Goal: Check status

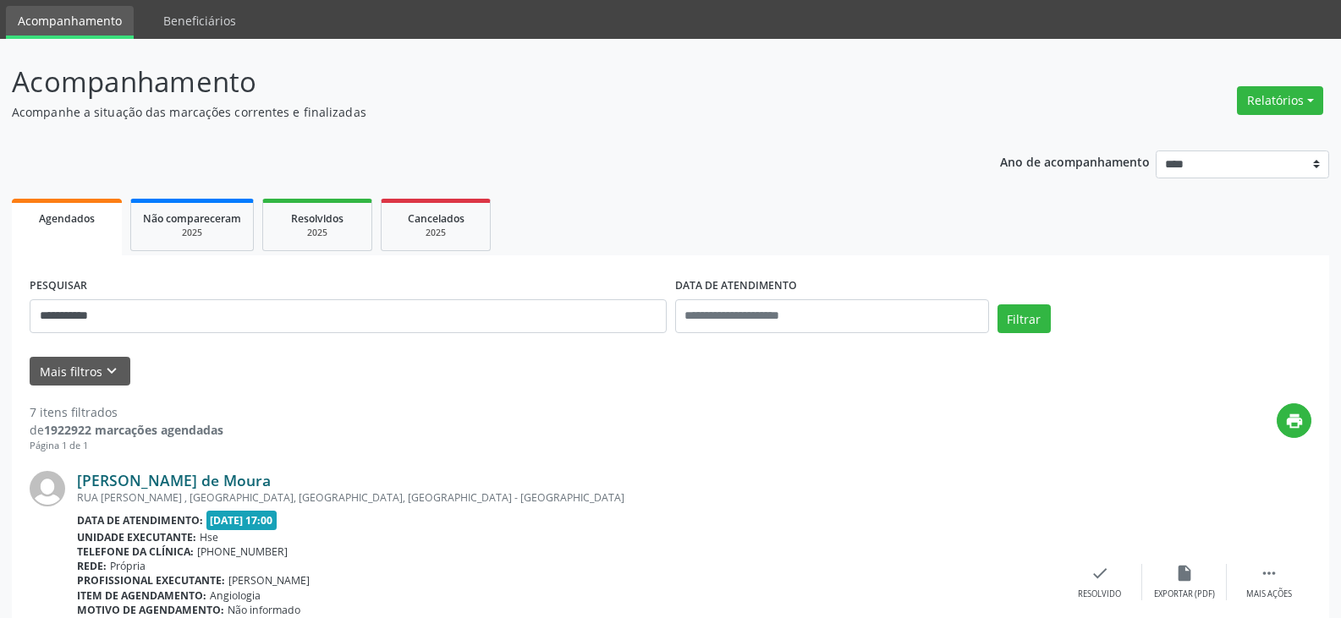
scroll to position [85, 0]
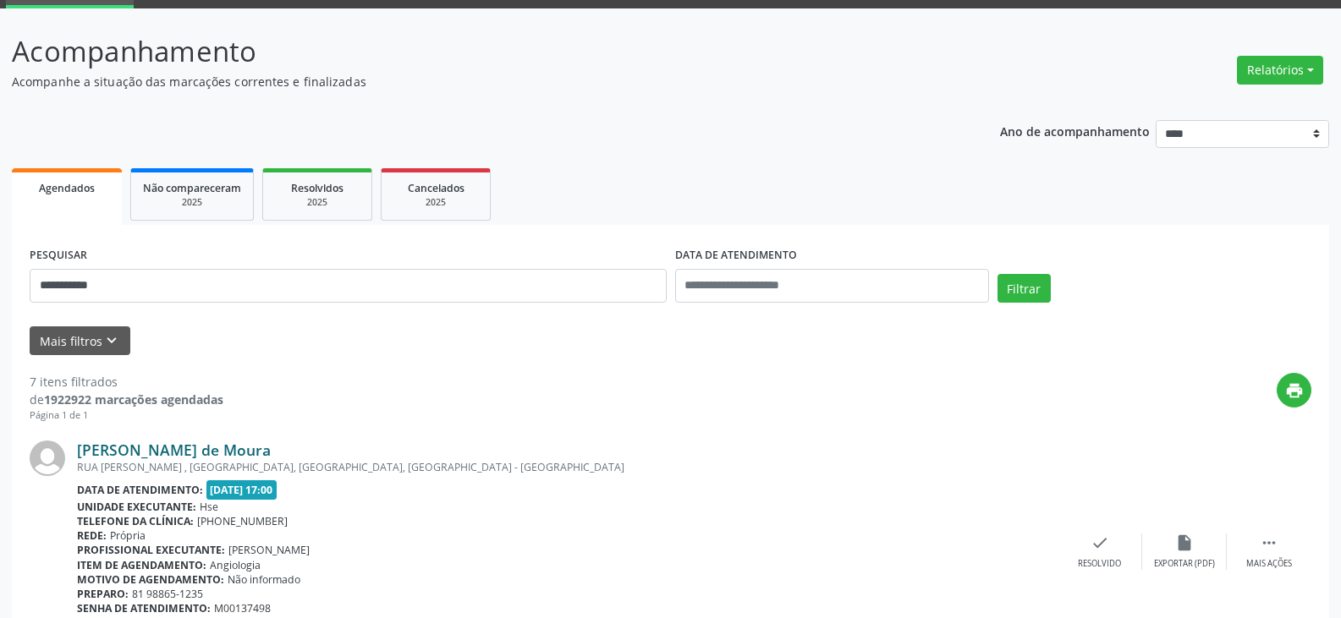
click at [114, 445] on link "[PERSON_NAME] de Moura" at bounding box center [174, 450] width 194 height 19
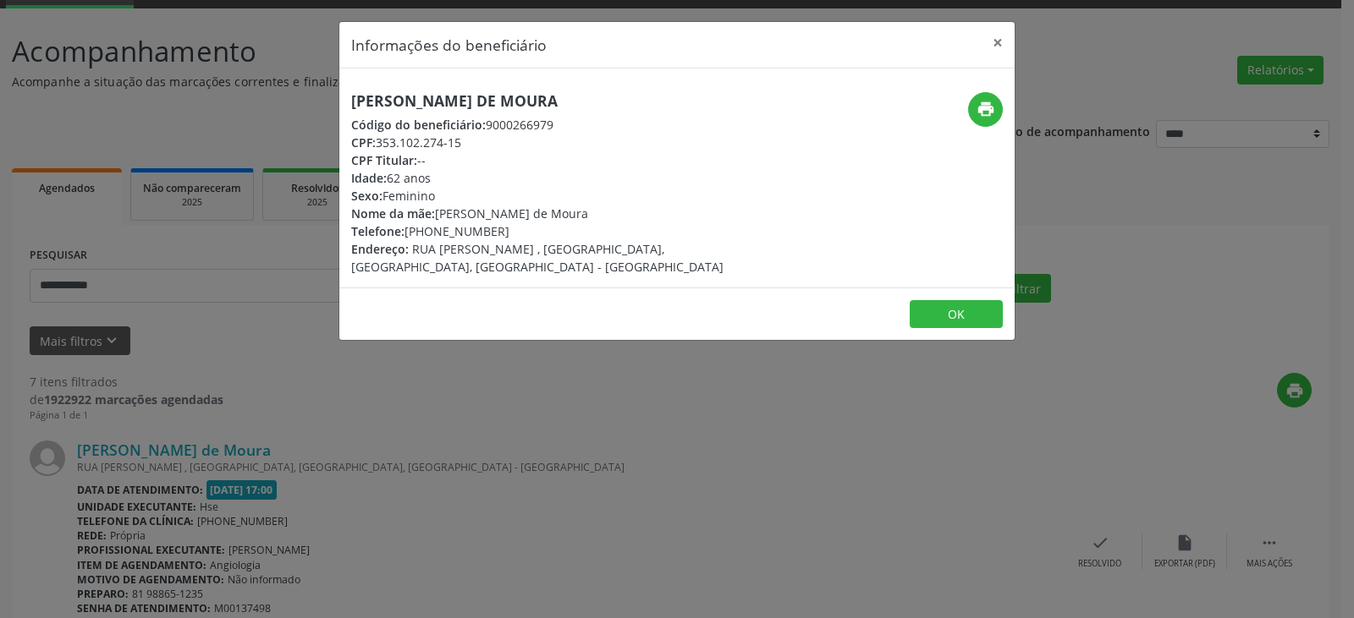
drag, startPoint x: 507, startPoint y: 89, endPoint x: 269, endPoint y: 85, distance: 237.8
click at [269, 85] on div "Informações do beneficiário × [PERSON_NAME] de Moura Código do beneficiário: 90…" at bounding box center [677, 309] width 1354 height 618
copy h5 "[PERSON_NAME] de Moura"
click at [996, 36] on button "×" at bounding box center [998, 42] width 34 height 41
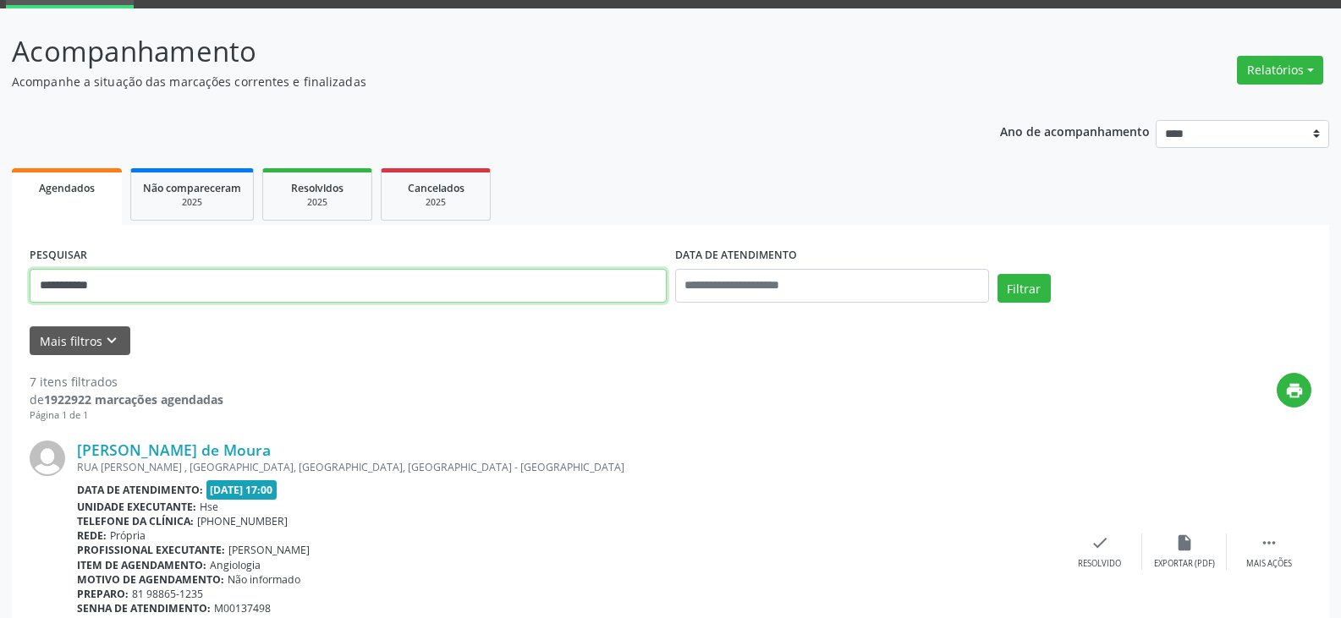
drag, startPoint x: 263, startPoint y: 285, endPoint x: 0, endPoint y: 281, distance: 263.2
paste input "text"
click at [998, 274] on button "Filtrar" at bounding box center [1024, 288] width 53 height 29
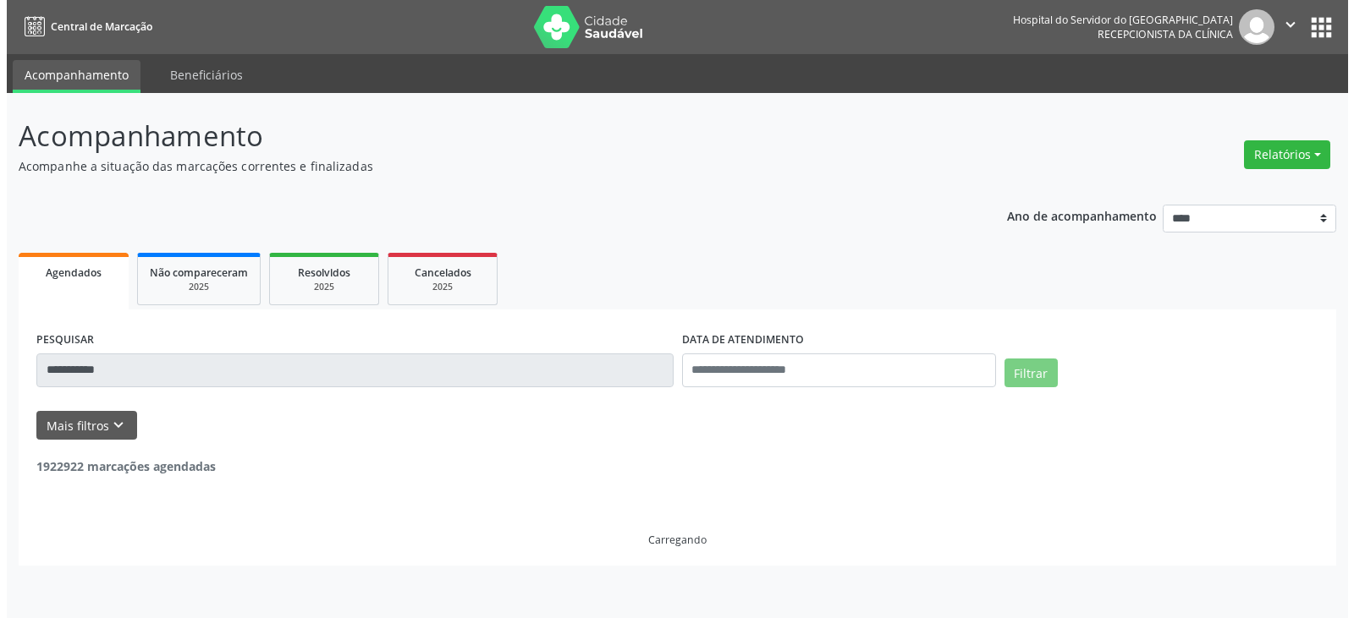
scroll to position [0, 0]
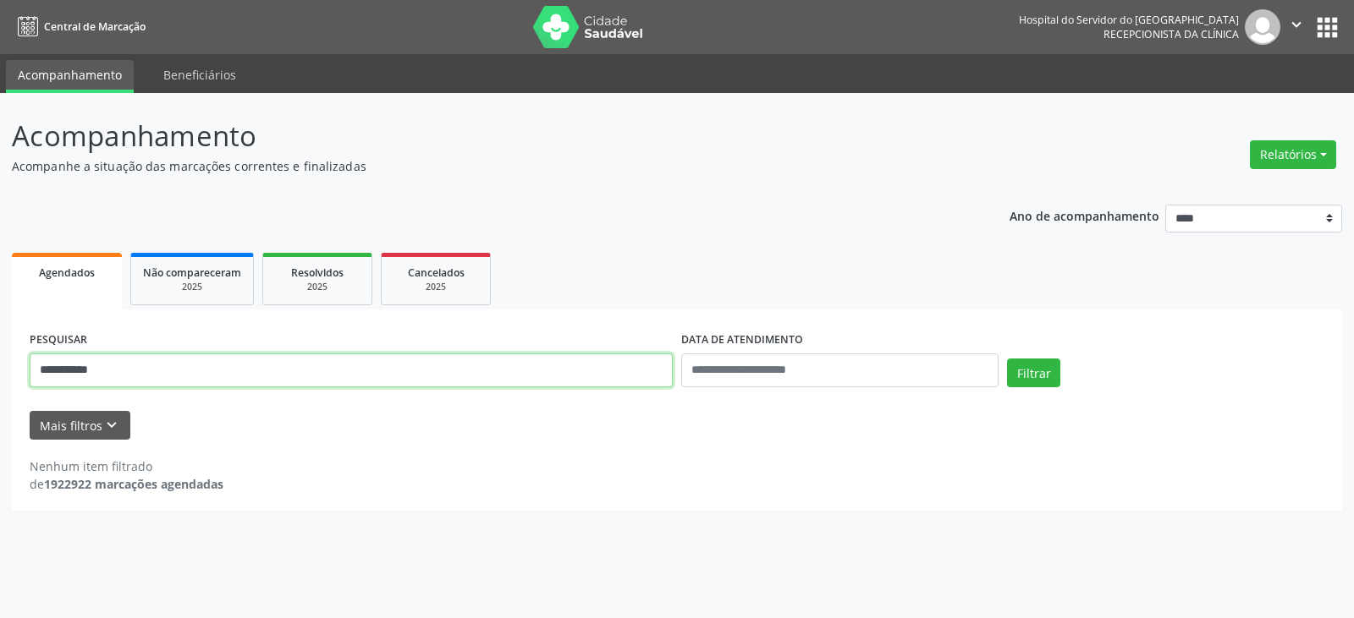
click at [336, 369] on input "**********" at bounding box center [351, 371] width 643 height 34
type input "**********"
click at [1007, 359] on button "Filtrar" at bounding box center [1033, 373] width 53 height 29
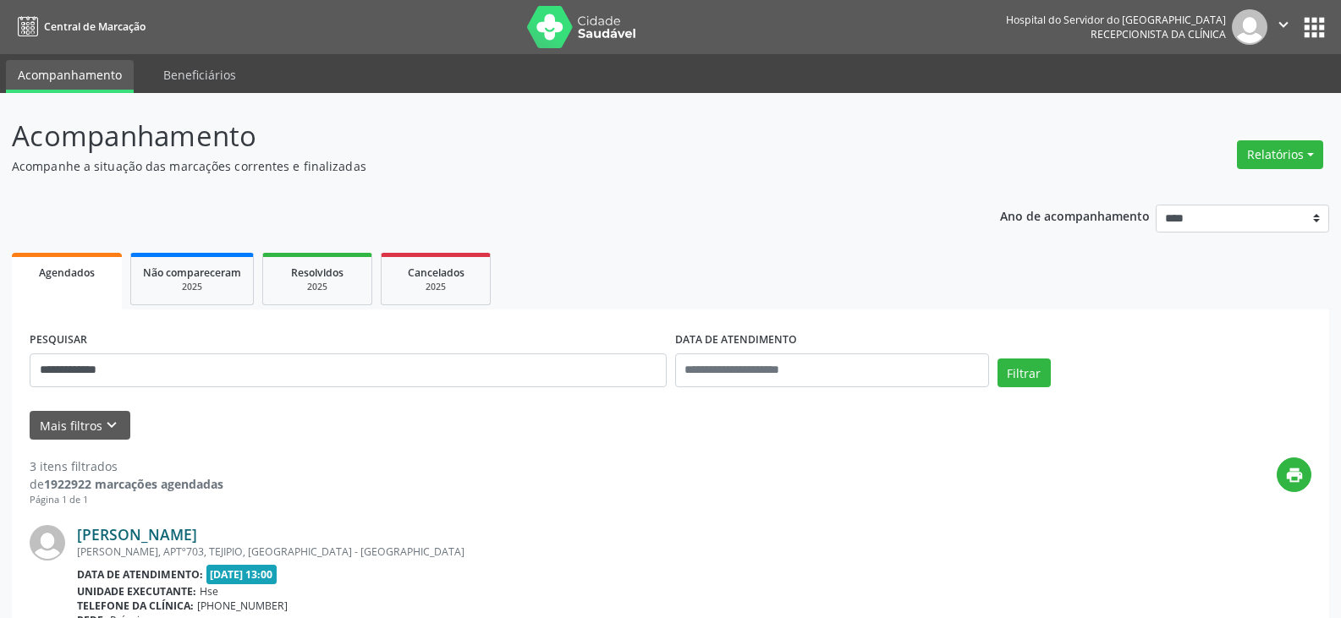
click at [197, 539] on link "[PERSON_NAME]" at bounding box center [137, 534] width 120 height 19
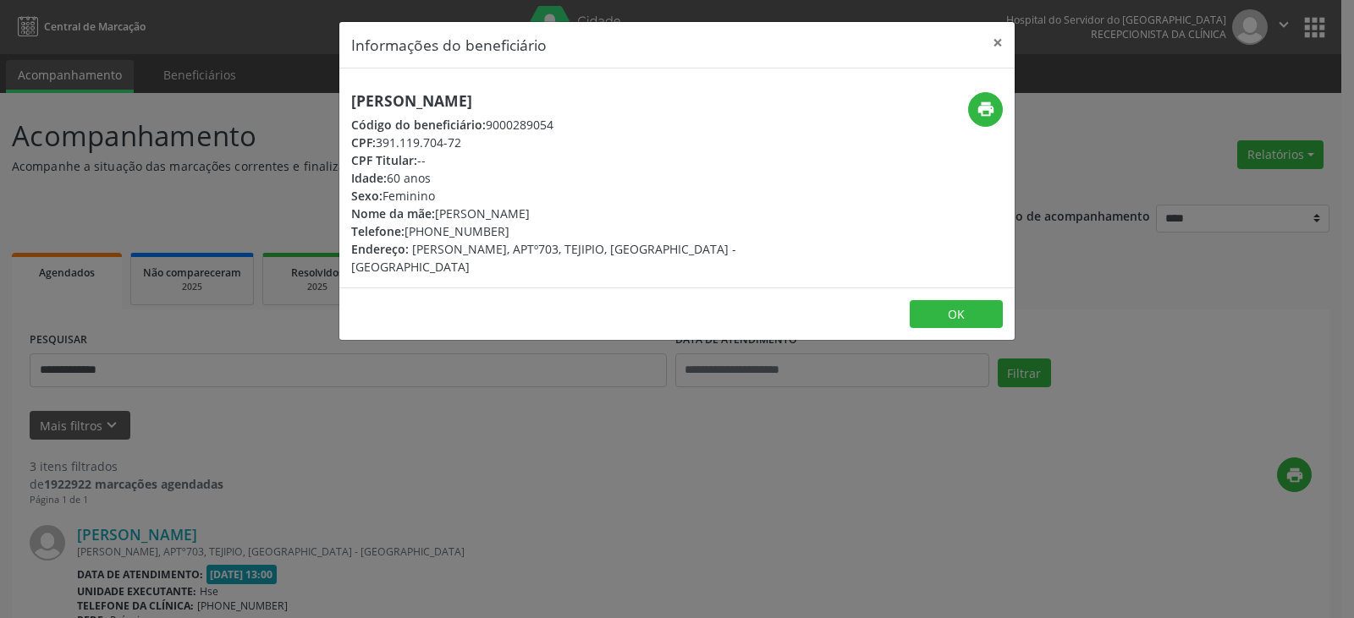
drag, startPoint x: 595, startPoint y: 98, endPoint x: 334, endPoint y: 67, distance: 262.5
click at [334, 67] on div "Informações do beneficiário × [PERSON_NAME] Código do beneficiário: 9000289054 …" at bounding box center [677, 309] width 1354 height 618
click at [769, 97] on div "[PERSON_NAME] Código do beneficiário: 9000289054 CPF: 391.119.704-72 CPF Titula…" at bounding box center [564, 184] width 450 height 184
drag, startPoint x: 730, startPoint y: 100, endPoint x: 316, endPoint y: 102, distance: 414.6
click at [316, 102] on div "Informações do beneficiário × [PERSON_NAME] Código do beneficiário: 9000289054 …" at bounding box center [677, 309] width 1354 height 618
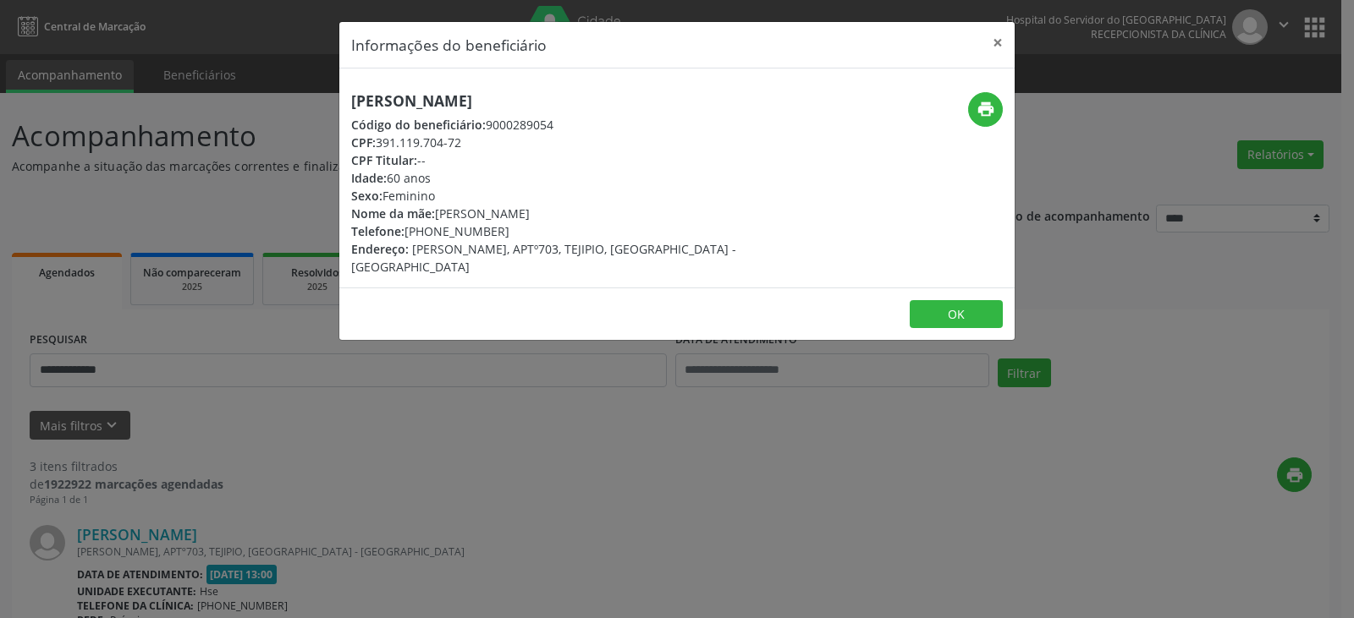
copy h5 "[PERSON_NAME]"
drag, startPoint x: 498, startPoint y: 233, endPoint x: 430, endPoint y: 229, distance: 68.6
click at [430, 229] on div "Telefone: [PHONE_NUMBER]" at bounding box center [564, 232] width 426 height 18
copy div "99544-5656"
click at [978, 107] on icon "print" at bounding box center [985, 109] width 19 height 19
